Goal: Complete application form

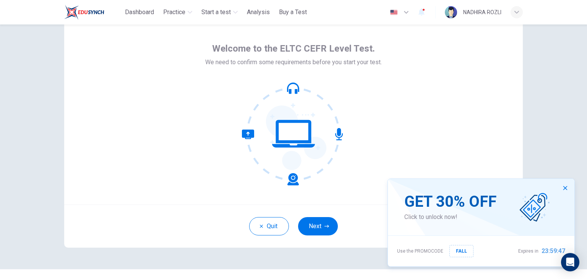
scroll to position [39, 0]
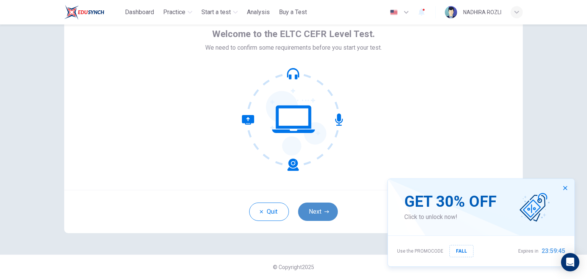
click at [316, 213] on button "Next" at bounding box center [318, 212] width 40 height 18
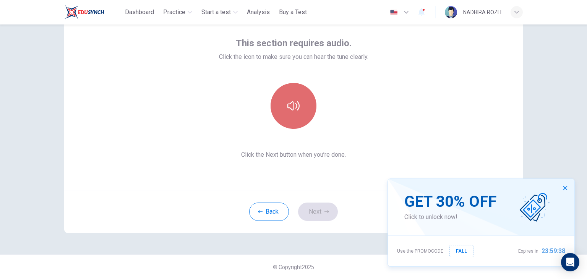
click at [298, 111] on button "button" at bounding box center [294, 106] width 46 height 46
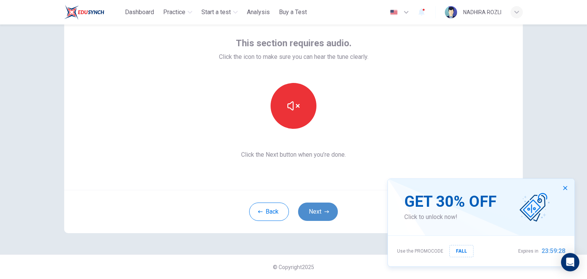
click at [318, 209] on button "Next" at bounding box center [318, 212] width 40 height 18
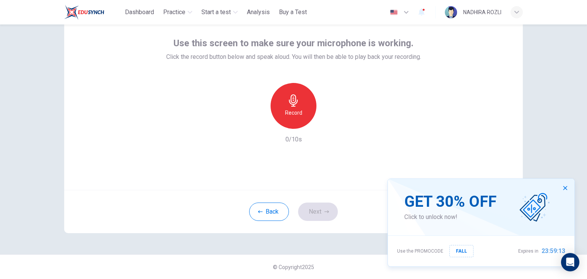
click at [292, 112] on h6 "Record" at bounding box center [293, 112] width 17 height 9
click at [296, 118] on div "Stop" at bounding box center [294, 106] width 46 height 46
click at [328, 124] on icon "button" at bounding box center [329, 123] width 8 height 8
click at [312, 210] on button "Next" at bounding box center [318, 212] width 40 height 18
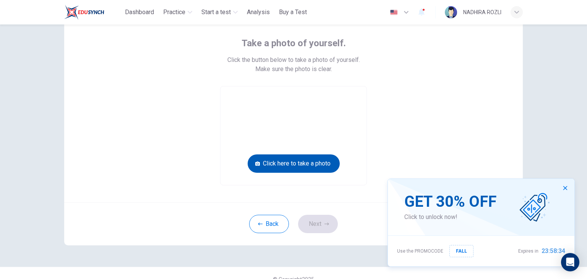
click at [319, 164] on button "Click here to take a photo" at bounding box center [294, 163] width 92 height 18
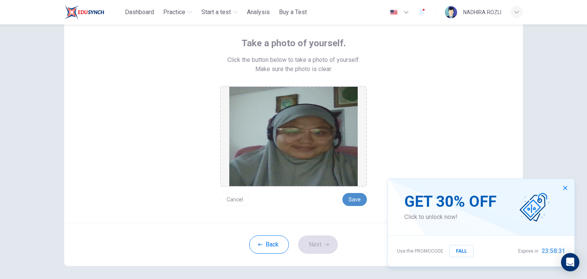
click at [348, 198] on button "Save" at bounding box center [355, 199] width 24 height 13
click at [320, 235] on button "Next" at bounding box center [318, 244] width 40 height 18
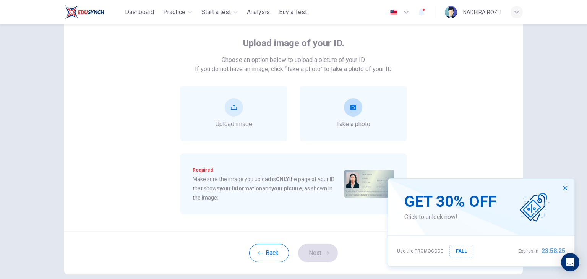
click at [353, 106] on icon "take photo" at bounding box center [353, 107] width 6 height 5
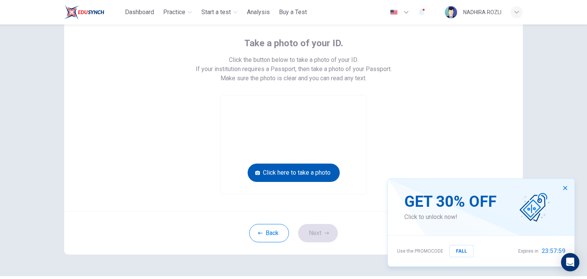
click at [330, 174] on button "Click here to take a photo" at bounding box center [294, 173] width 92 height 18
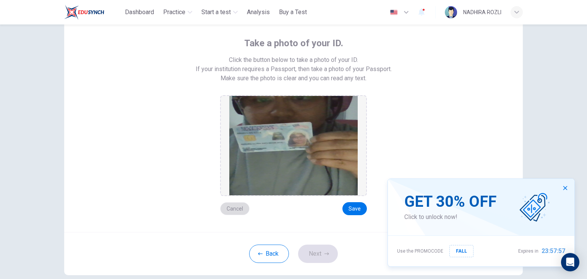
click at [235, 212] on button "Cancel" at bounding box center [234, 208] width 29 height 13
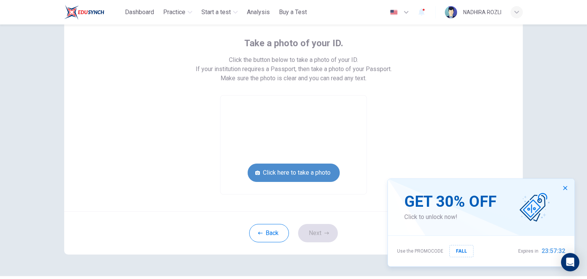
click at [289, 175] on button "Click here to take a photo" at bounding box center [294, 173] width 92 height 18
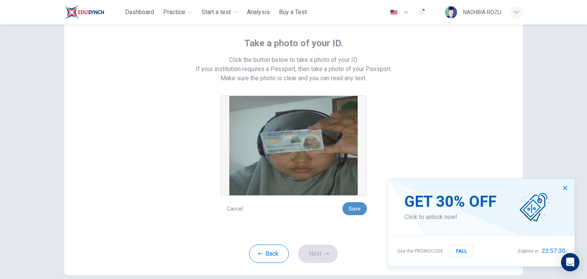
click at [354, 205] on button "Save" at bounding box center [355, 208] width 24 height 13
click at [237, 209] on button "Cancel" at bounding box center [234, 208] width 29 height 13
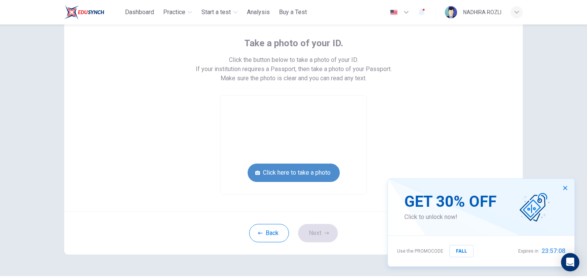
click at [300, 175] on button "Click here to take a photo" at bounding box center [294, 173] width 92 height 18
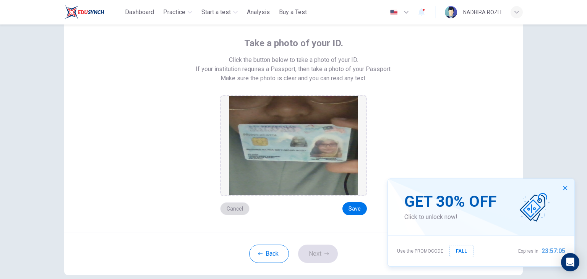
click at [233, 210] on button "Cancel" at bounding box center [234, 208] width 29 height 13
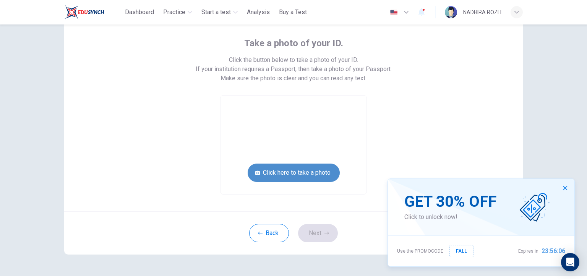
click at [286, 169] on button "Click here to take a photo" at bounding box center [294, 173] width 92 height 18
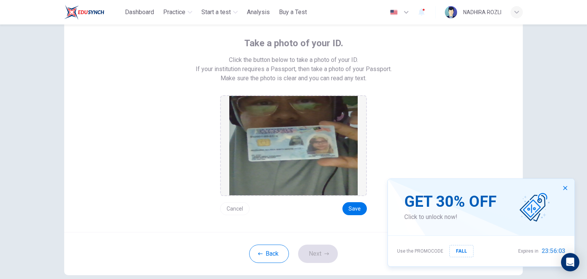
click at [239, 213] on button "Cancel" at bounding box center [234, 208] width 29 height 13
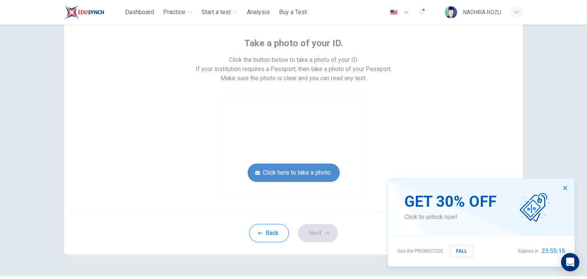
click at [301, 172] on button "Click here to take a photo" at bounding box center [294, 173] width 92 height 18
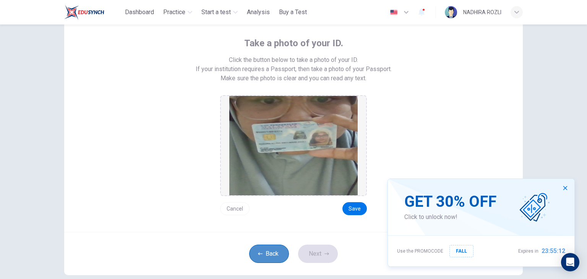
click at [260, 253] on button "Back" at bounding box center [269, 254] width 40 height 18
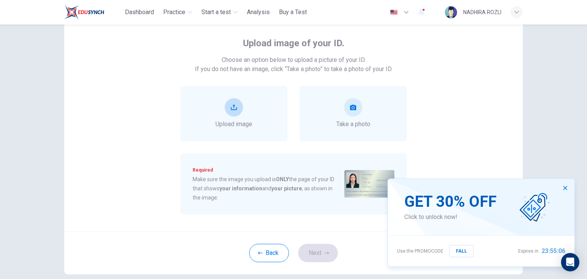
click at [229, 118] on div "Upload image" at bounding box center [234, 113] width 37 height 31
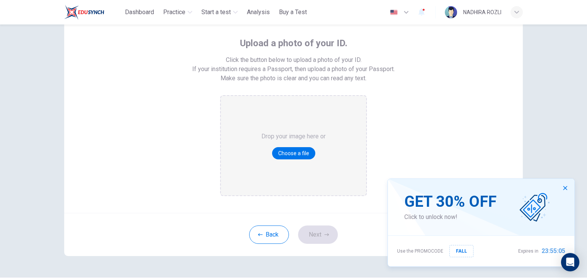
click at [271, 146] on div "Drop your image here or Choose a file" at bounding box center [293, 145] width 64 height 99
click at [257, 231] on button "Back" at bounding box center [269, 235] width 40 height 18
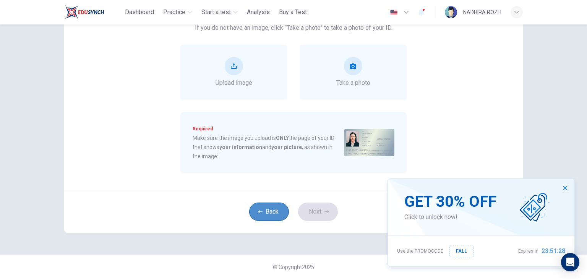
click at [263, 215] on button "Back" at bounding box center [269, 212] width 40 height 18
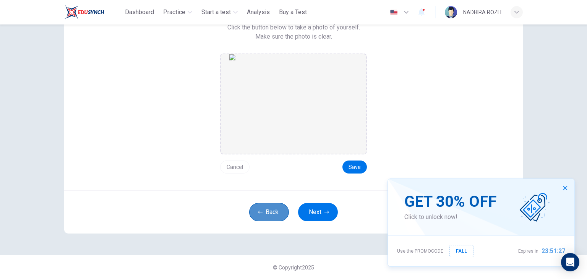
click at [263, 215] on button "Back" at bounding box center [269, 212] width 40 height 18
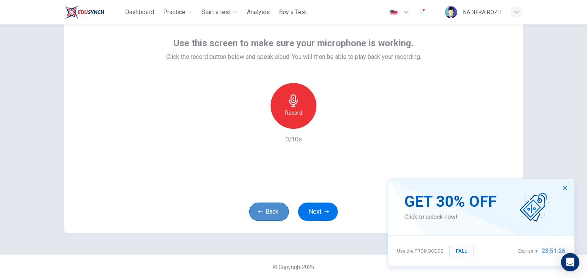
click at [263, 215] on button "Back" at bounding box center [269, 212] width 40 height 18
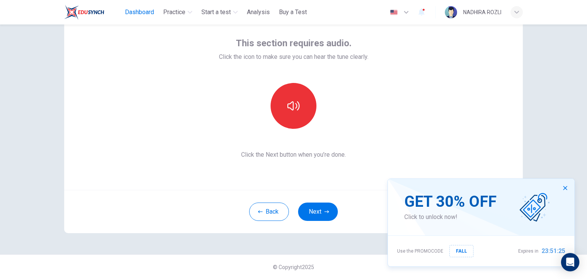
click at [149, 13] on span "Dashboard" at bounding box center [139, 12] width 29 height 9
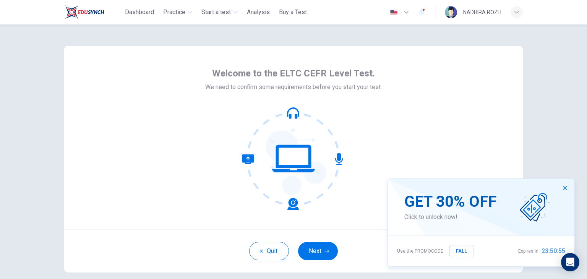
scroll to position [39, 0]
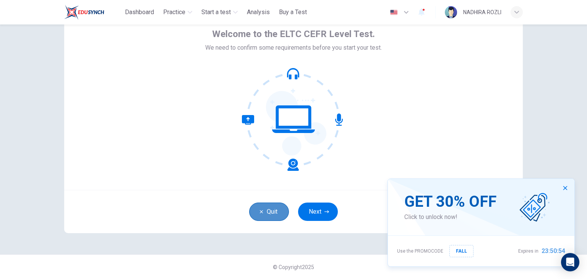
click at [267, 209] on button "Quit" at bounding box center [269, 212] width 40 height 18
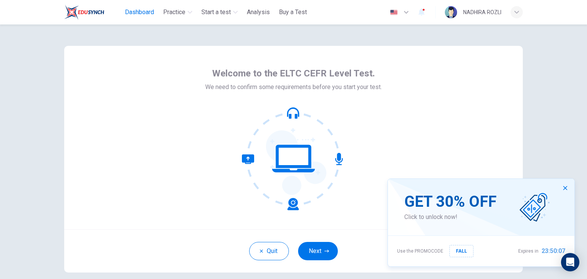
click at [136, 14] on span "Dashboard" at bounding box center [139, 12] width 29 height 9
